Goal: Check status: Check status

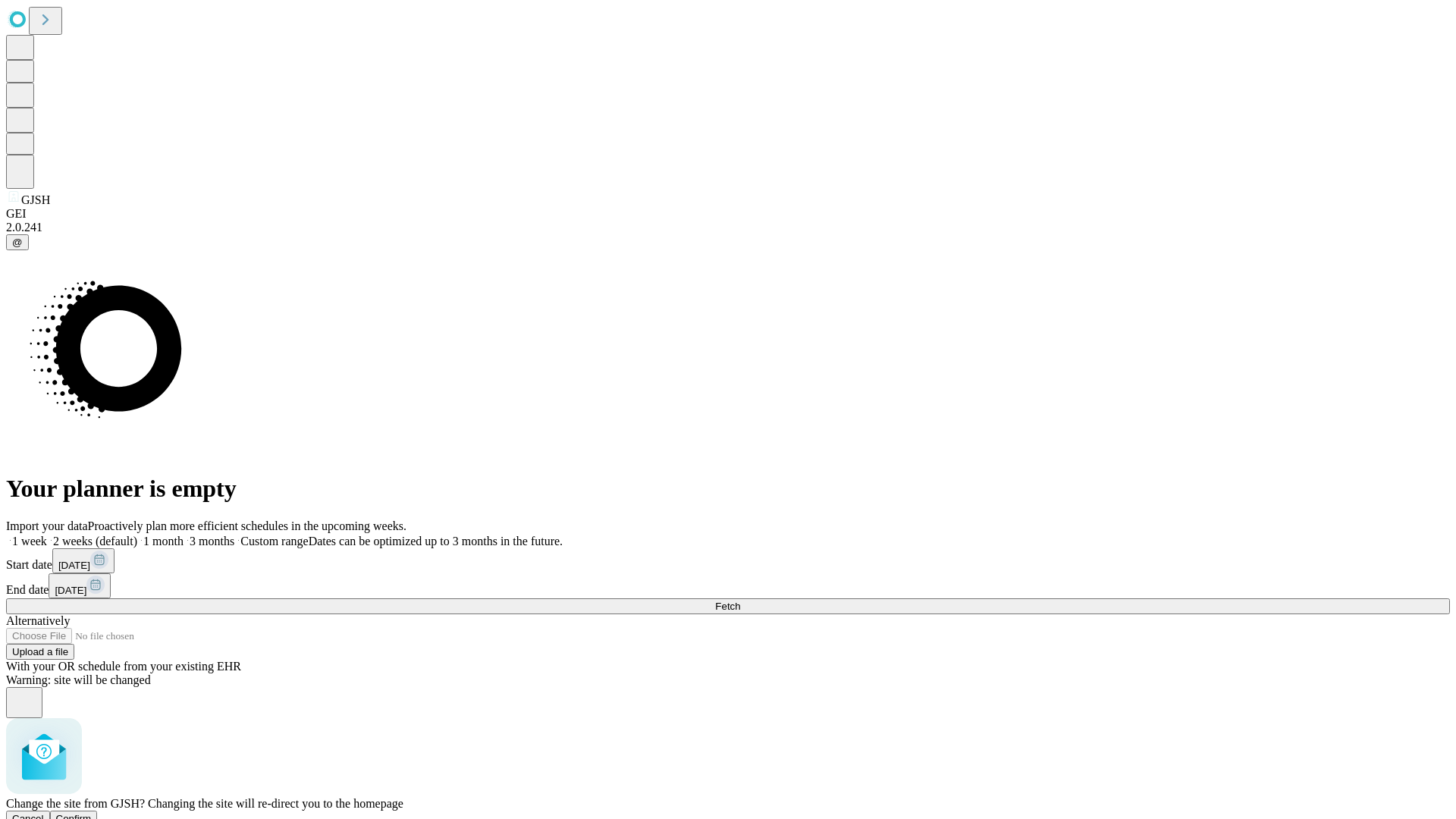
click at [92, 813] on span "Confirm" at bounding box center [74, 818] width 36 height 11
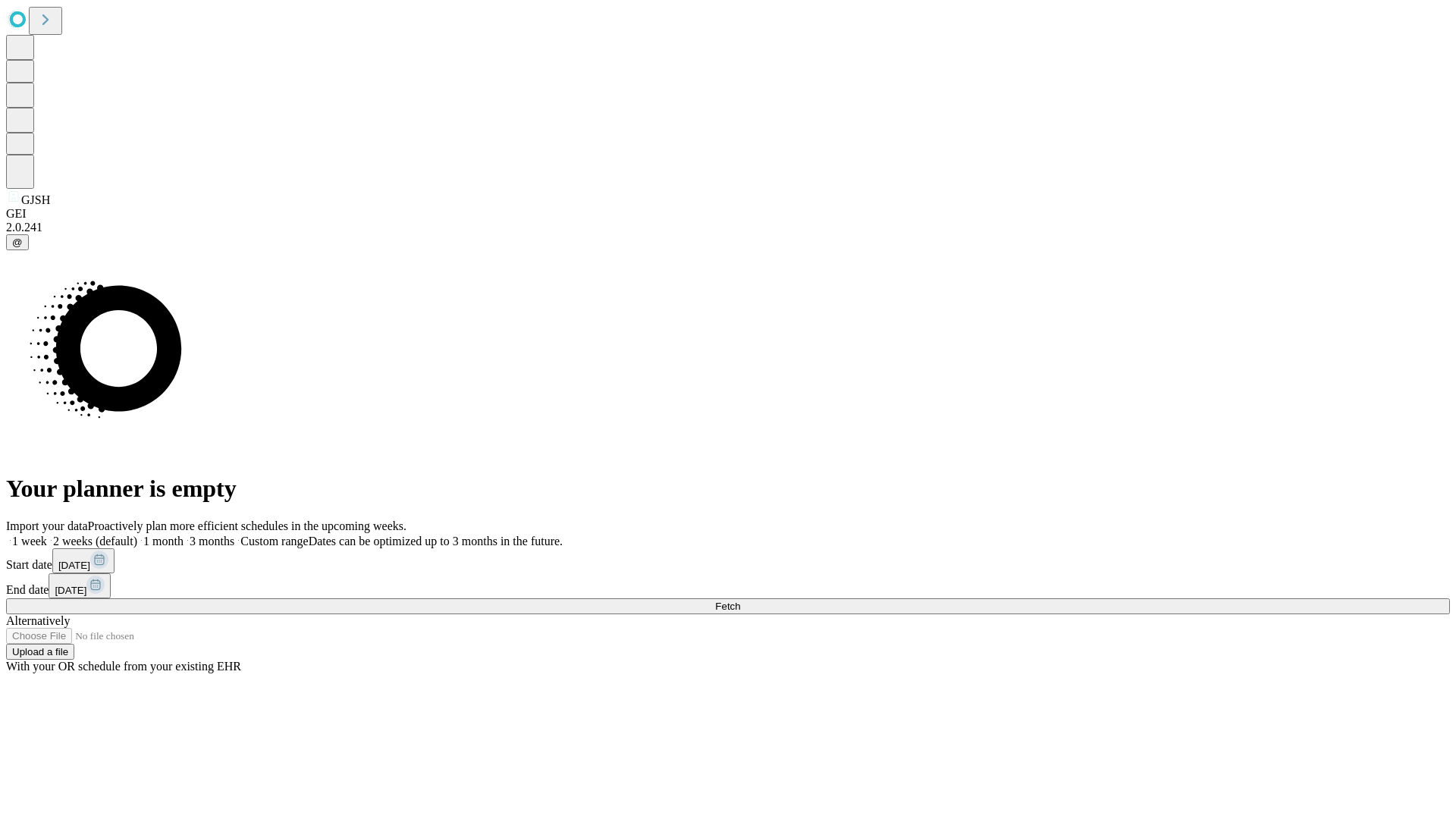
click at [47, 534] on label "1 week" at bounding box center [27, 540] width 41 height 13
click at [740, 600] on span "Fetch" at bounding box center [727, 606] width 25 height 11
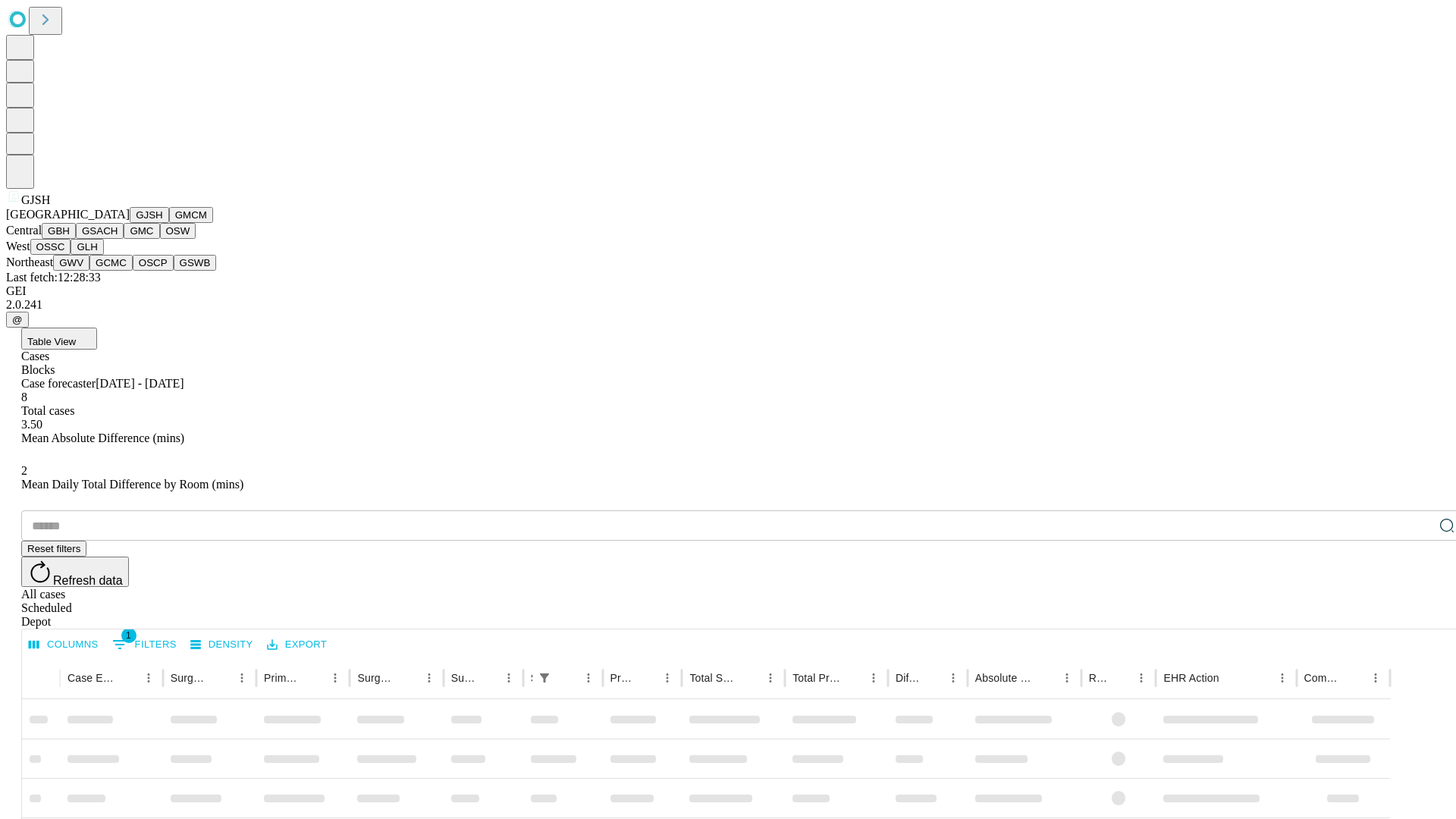
click at [169, 223] on button "GMCM" at bounding box center [191, 215] width 44 height 16
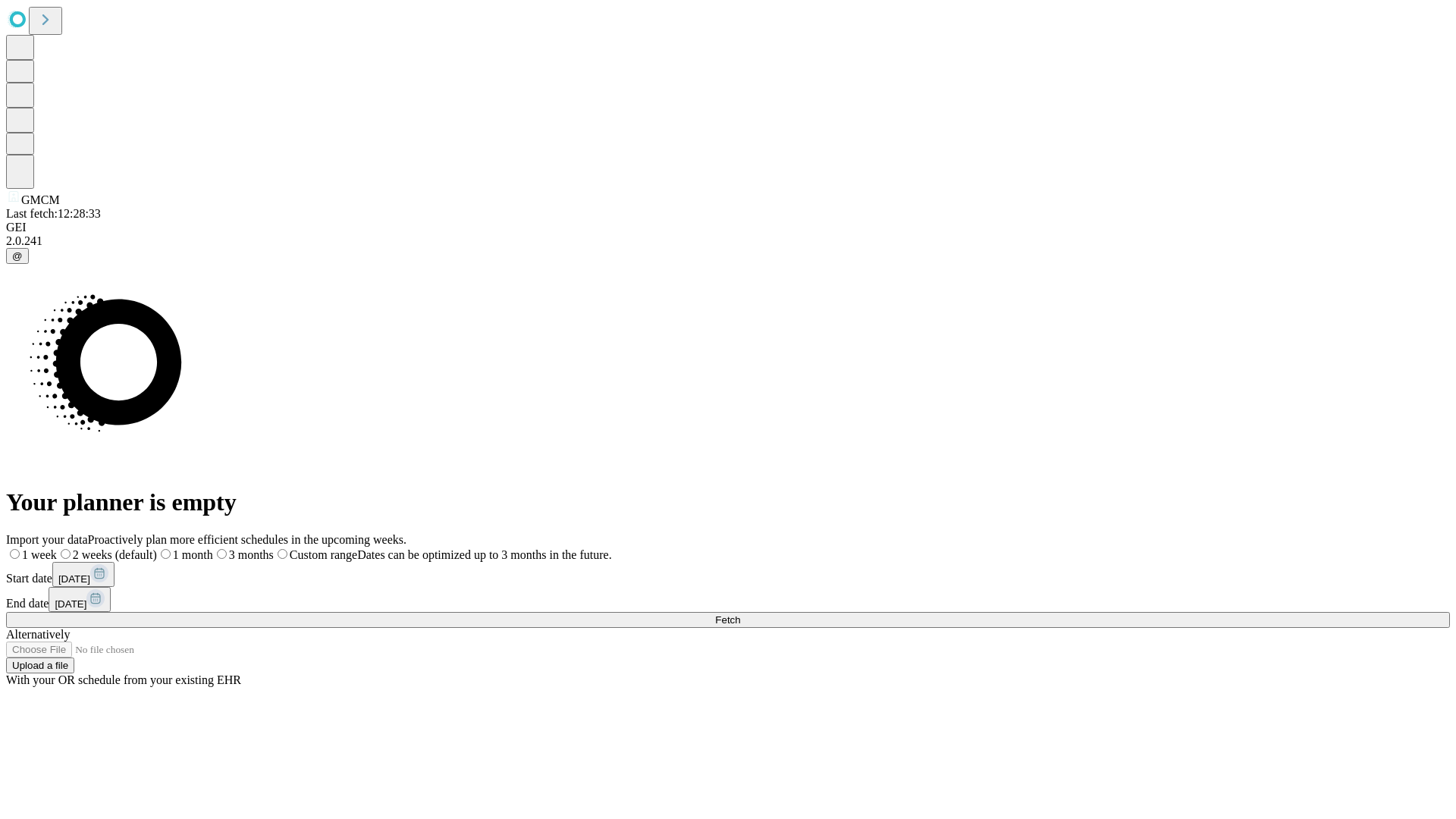
click at [740, 614] on span "Fetch" at bounding box center [727, 619] width 25 height 11
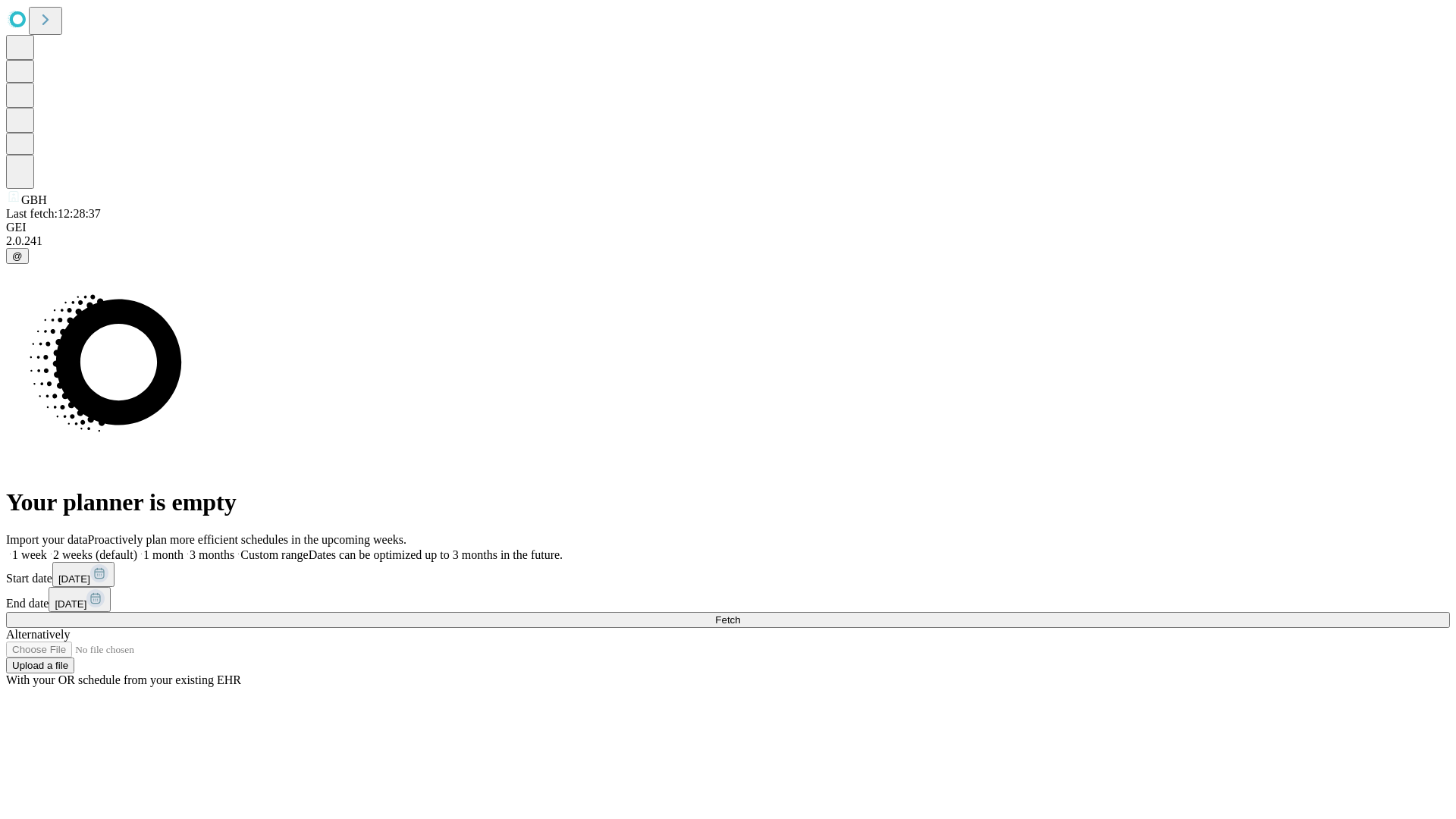
click at [47, 548] on label "1 week" at bounding box center [27, 554] width 41 height 13
click at [740, 614] on span "Fetch" at bounding box center [727, 619] width 25 height 11
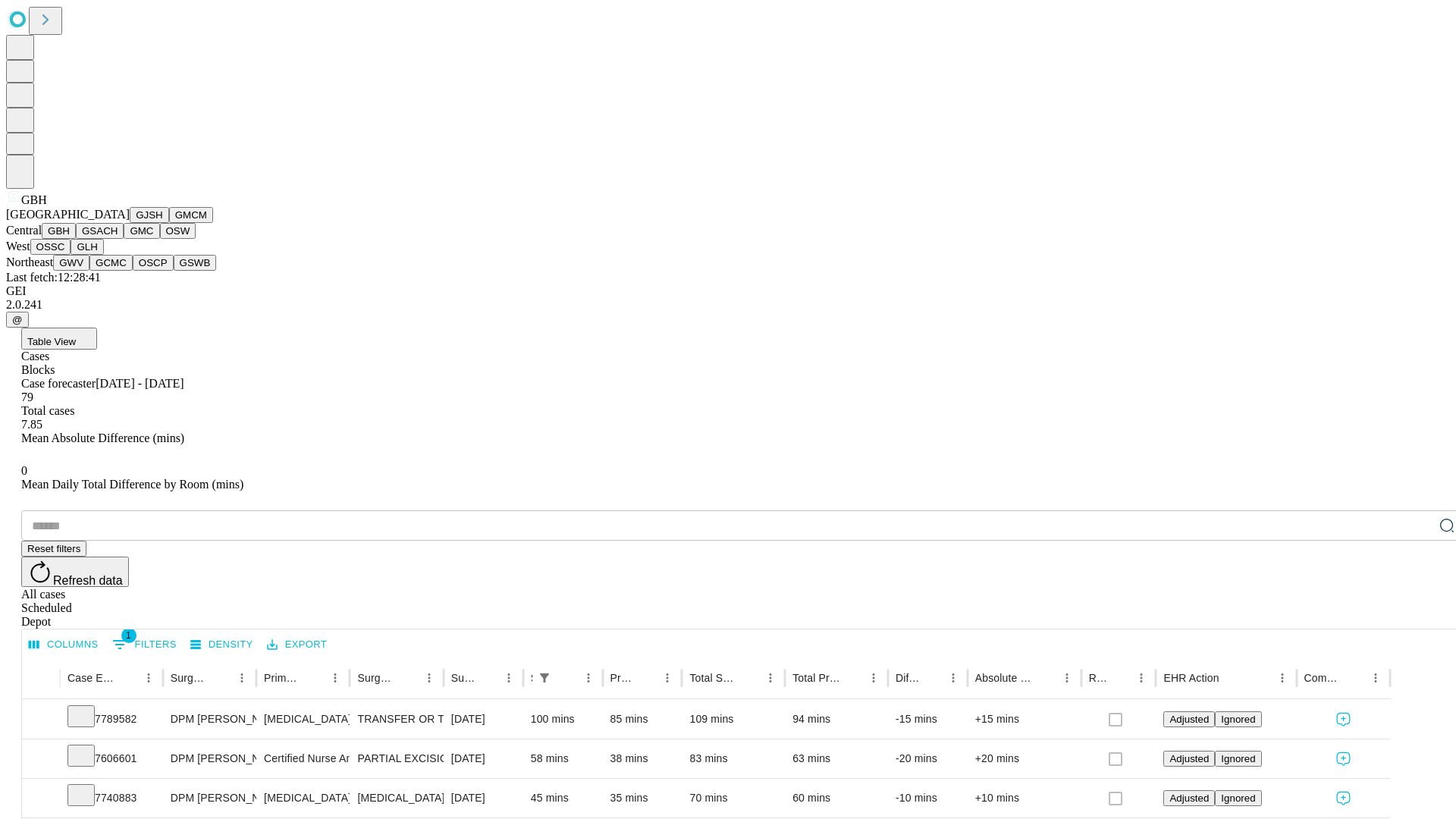
click at [118, 239] on button "GSACH" at bounding box center [99, 231] width 48 height 16
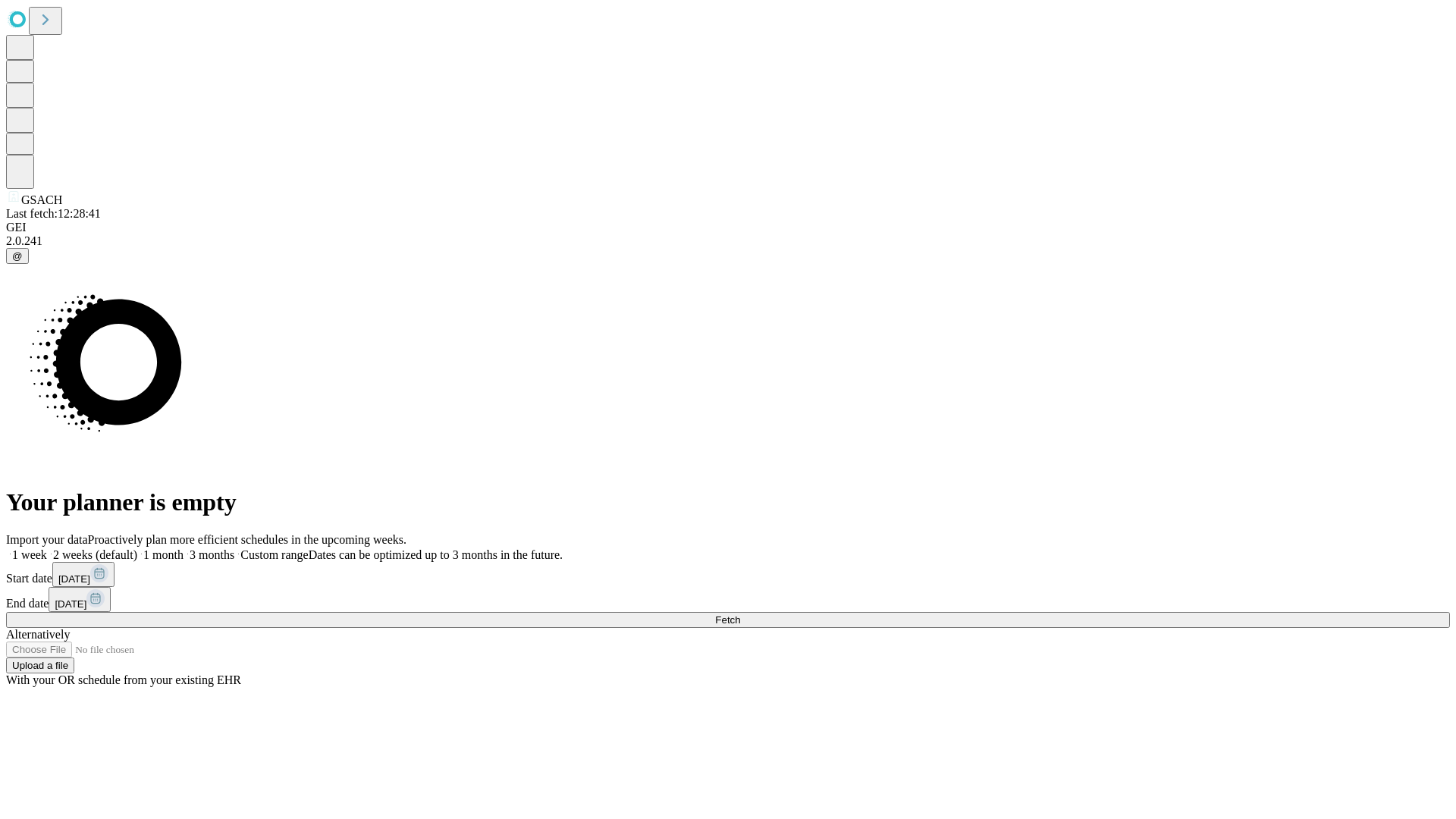
click at [47, 548] on label "1 week" at bounding box center [27, 554] width 41 height 13
click at [740, 614] on span "Fetch" at bounding box center [727, 619] width 25 height 11
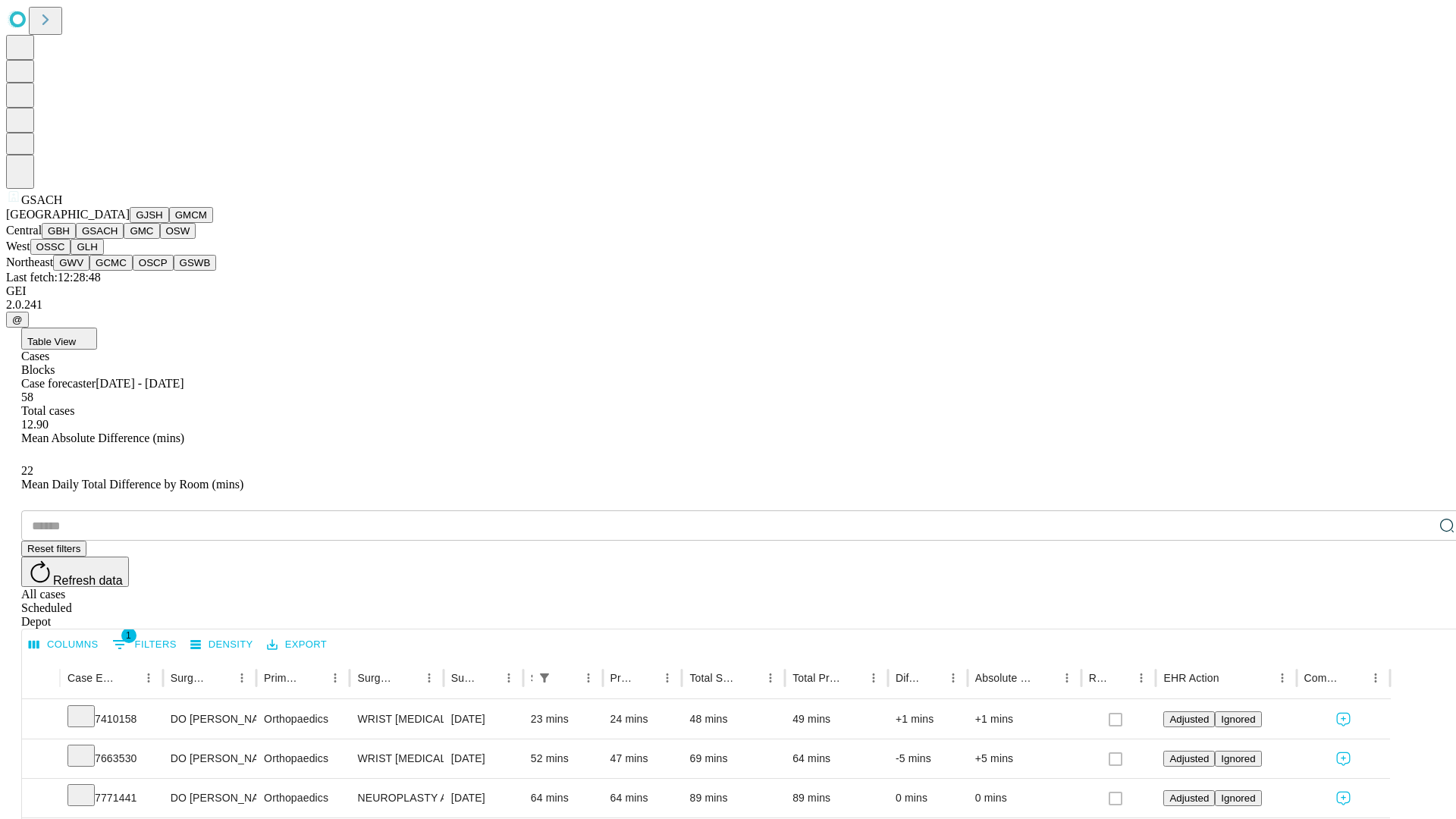
click at [124, 239] on button "GMC" at bounding box center [141, 231] width 36 height 16
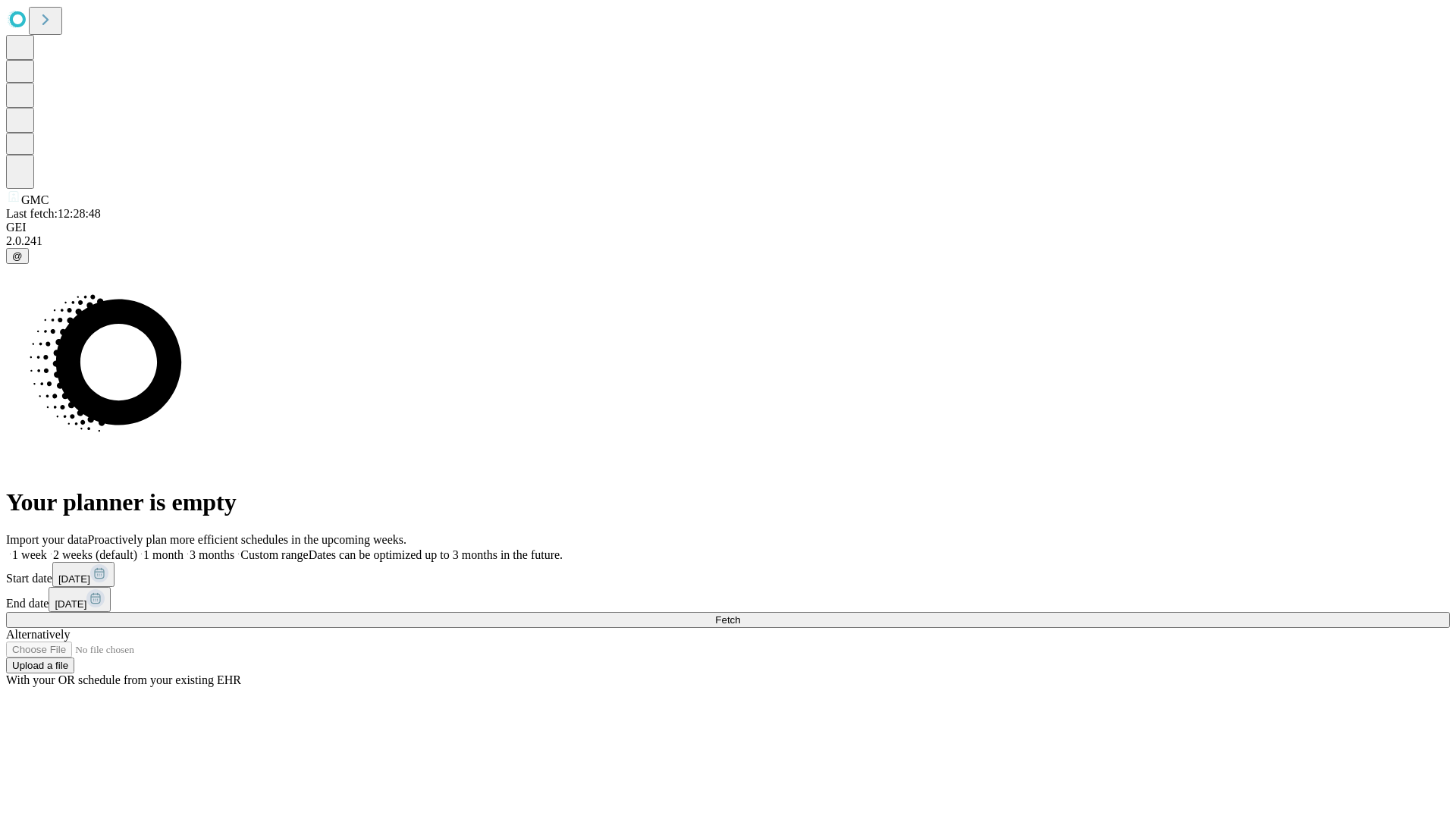
click at [47, 548] on label "1 week" at bounding box center [27, 554] width 41 height 13
click at [740, 614] on span "Fetch" at bounding box center [727, 619] width 25 height 11
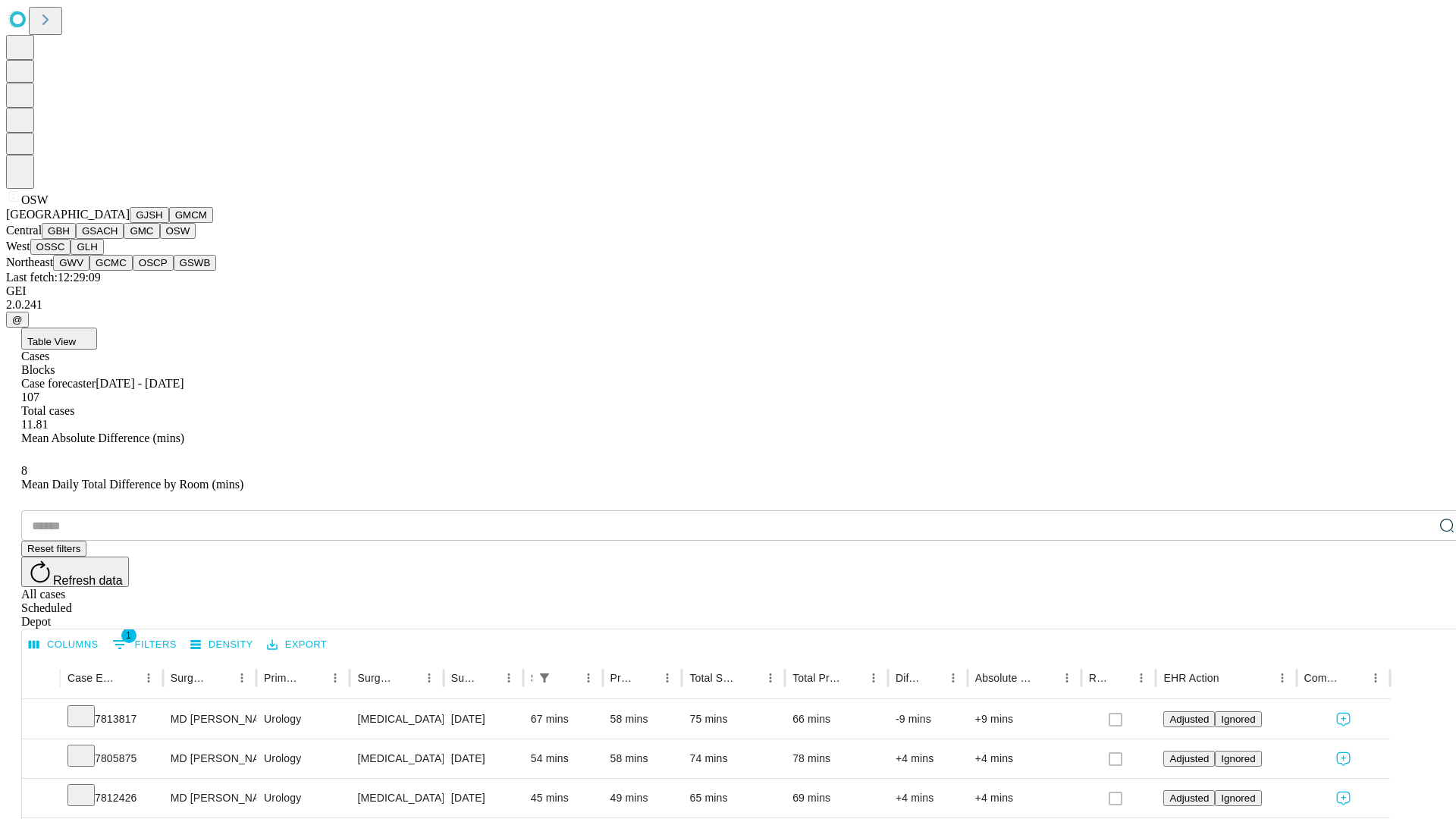
click at [71, 255] on button "OSSC" at bounding box center [51, 247] width 41 height 16
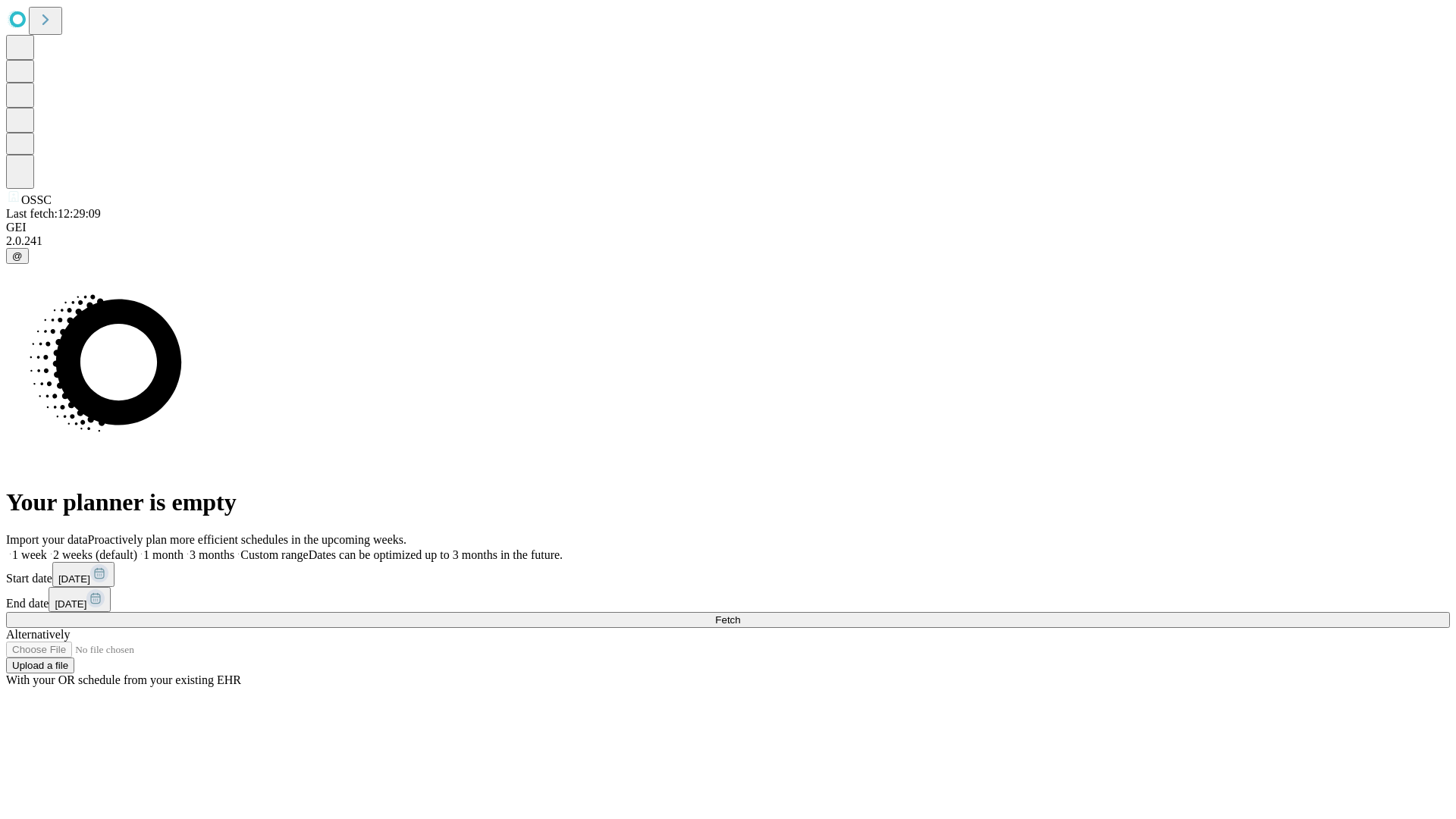
click at [47, 548] on label "1 week" at bounding box center [27, 554] width 41 height 13
click at [740, 614] on span "Fetch" at bounding box center [727, 619] width 25 height 11
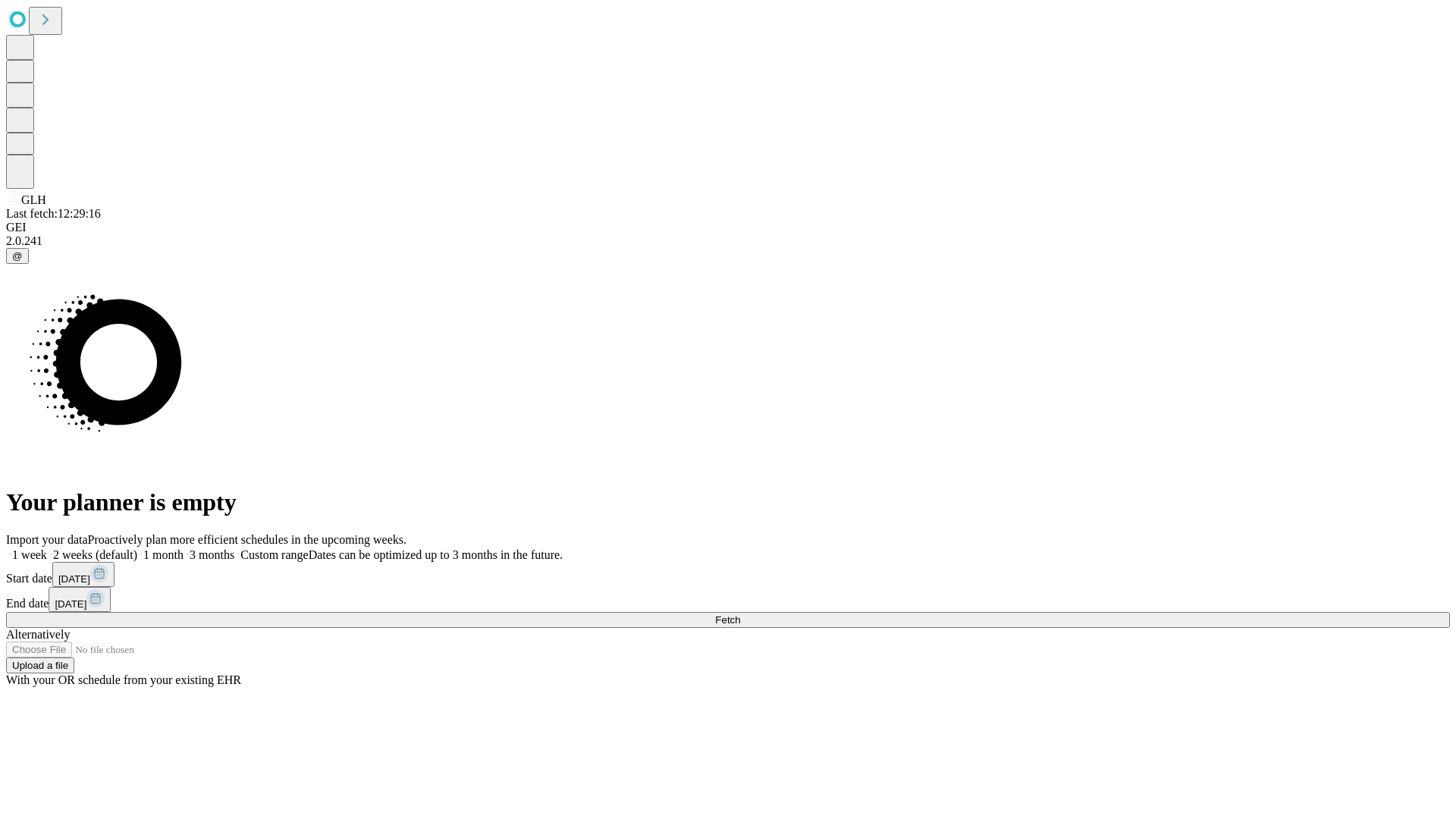
click at [47, 548] on label "1 week" at bounding box center [27, 554] width 41 height 13
click at [740, 614] on span "Fetch" at bounding box center [727, 619] width 25 height 11
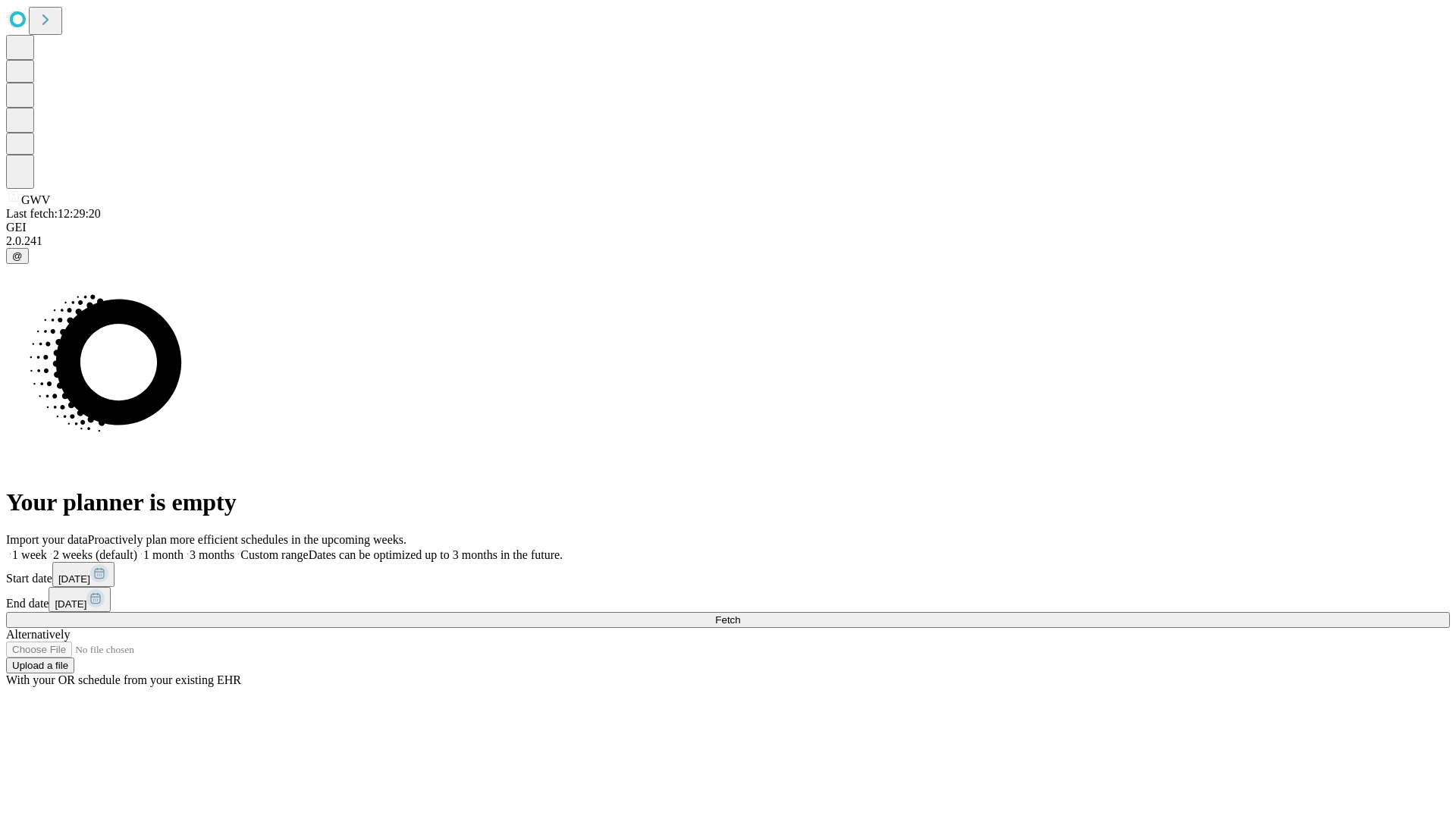
click at [740, 614] on span "Fetch" at bounding box center [727, 619] width 25 height 11
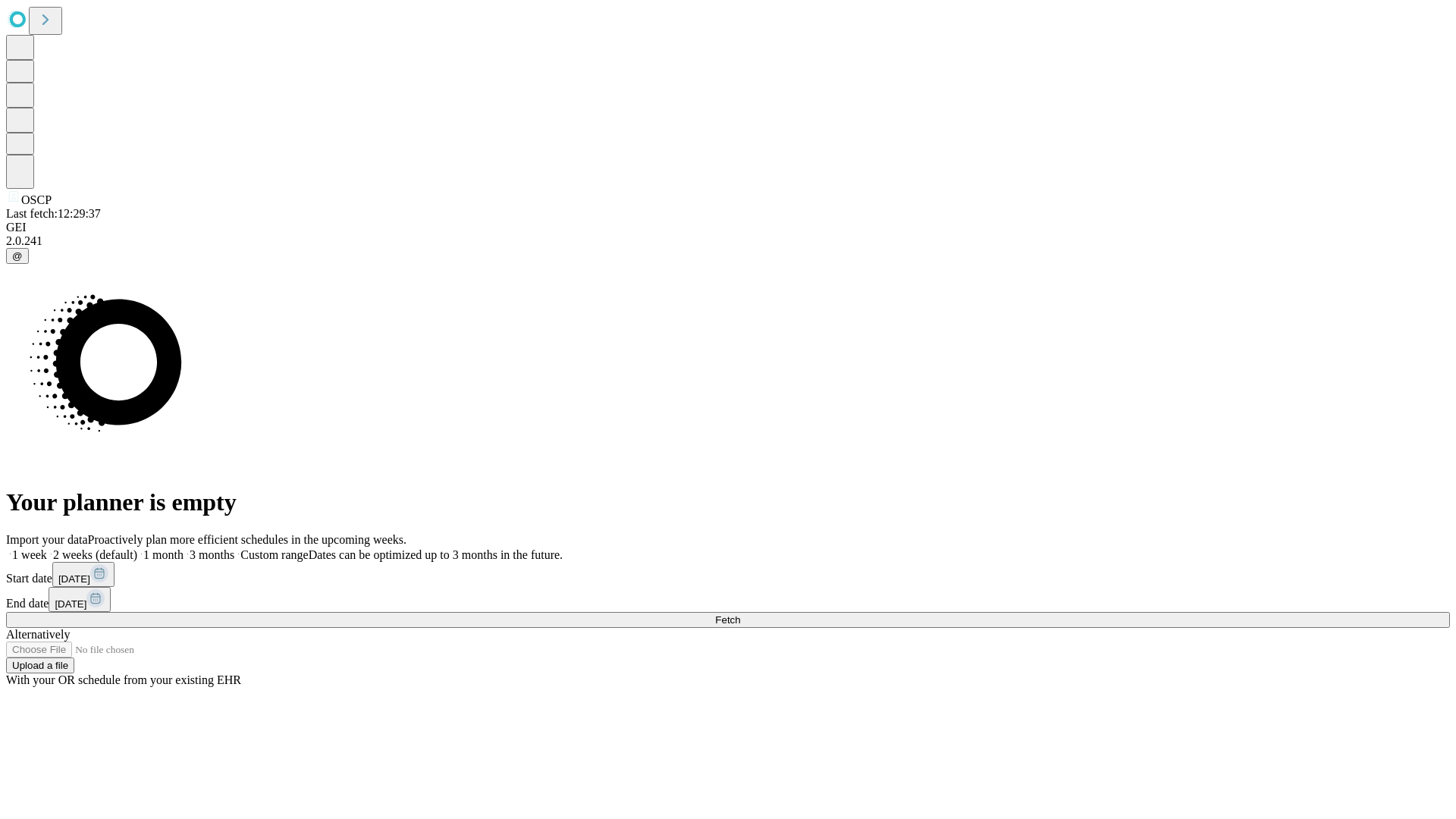
click at [47, 548] on label "1 week" at bounding box center [27, 554] width 41 height 13
click at [740, 614] on span "Fetch" at bounding box center [727, 619] width 25 height 11
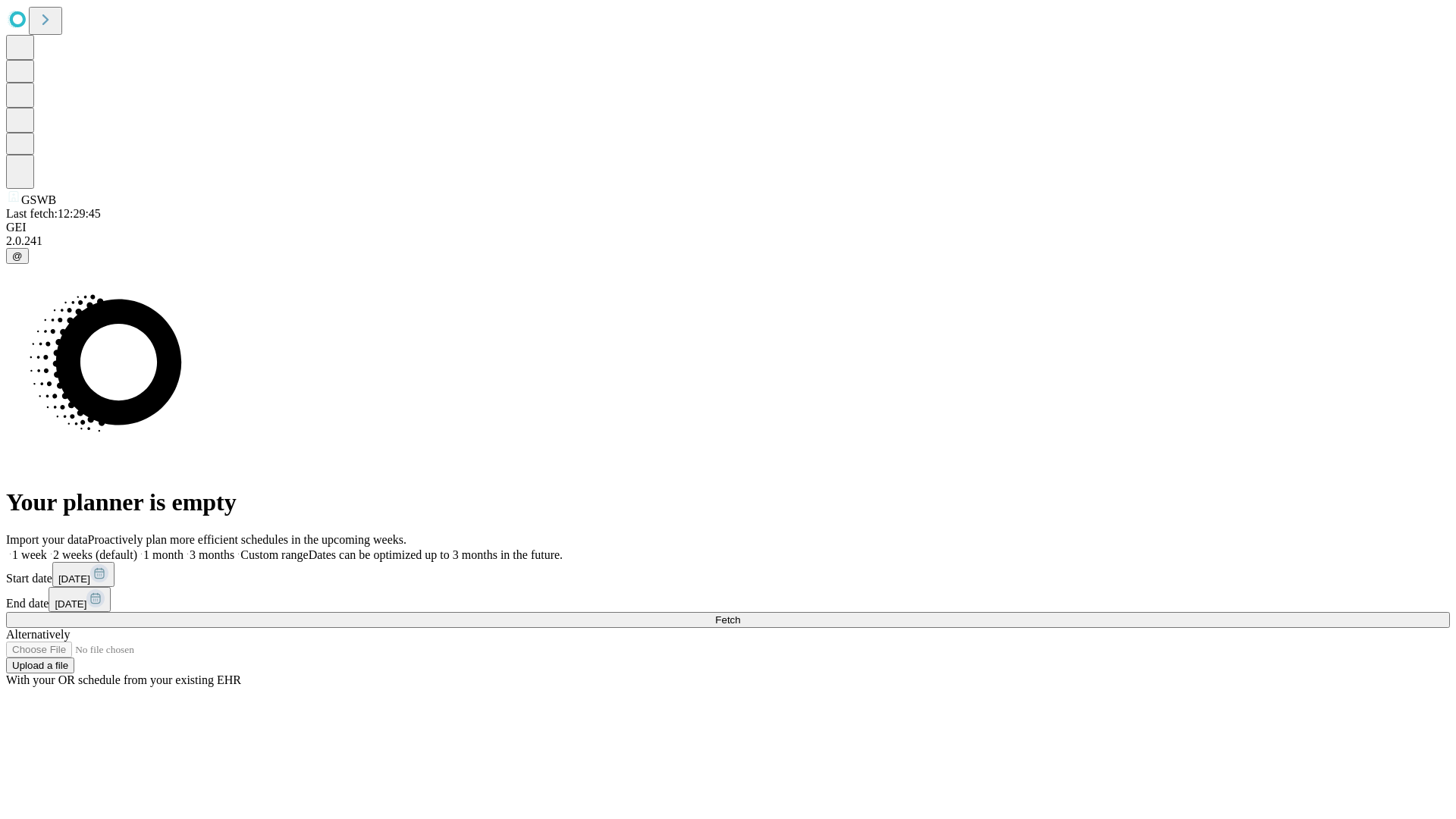
click at [47, 548] on label "1 week" at bounding box center [27, 554] width 41 height 13
click at [740, 614] on span "Fetch" at bounding box center [727, 619] width 25 height 11
